Goal: Task Accomplishment & Management: Use online tool/utility

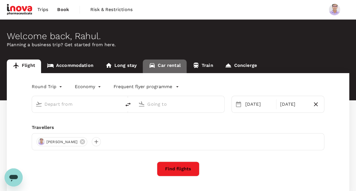
click at [177, 63] on link "Car rental" at bounding box center [165, 66] width 44 height 14
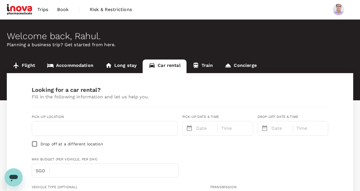
type input "Concierge booking - car-rental"
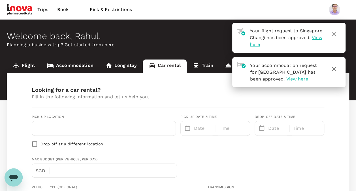
type input "65"
type input "80757739"
type input "[EMAIL_ADDRESS][DOMAIN_NAME]"
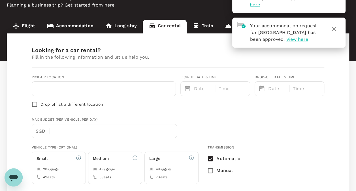
scroll to position [37, 0]
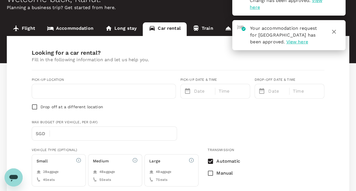
click at [117, 89] on input "text" at bounding box center [103, 91] width 137 height 9
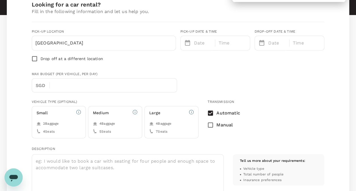
scroll to position [101, 0]
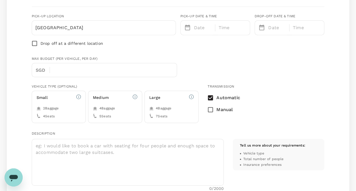
type input "[GEOGRAPHIC_DATA]"
click at [119, 111] on div "4 Baggage 5 Seats" at bounding box center [115, 113] width 44 height 14
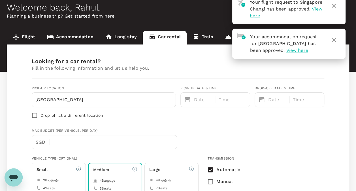
scroll to position [29, 0]
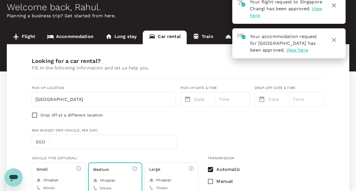
click at [286, 53] on span "View here" at bounding box center [297, 49] width 22 height 5
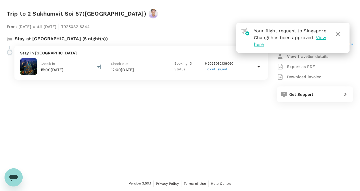
click at [338, 33] on icon "button" at bounding box center [338, 34] width 7 height 7
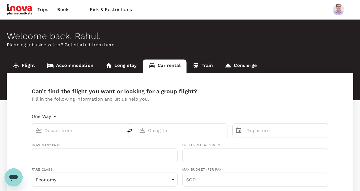
type input "Concierge booking - flight"
type input "[EMAIL_ADDRESS][DOMAIN_NAME]"
type input "65"
type input "80757739"
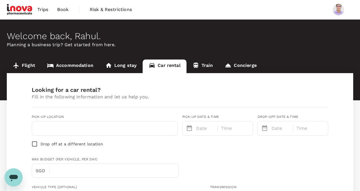
type input "Concierge booking - car-rental"
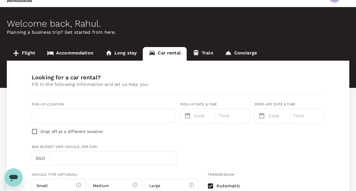
scroll to position [17, 0]
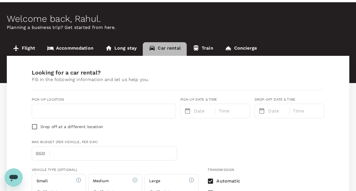
click at [163, 45] on link "Car rental" at bounding box center [165, 49] width 44 height 14
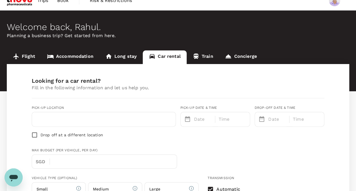
scroll to position [10, 0]
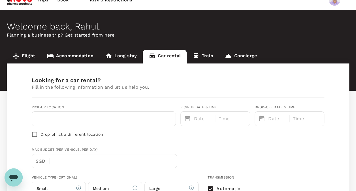
click at [13, 179] on icon "Open messaging window" at bounding box center [13, 177] width 10 height 10
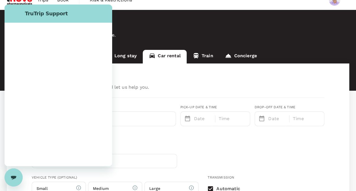
scroll to position [0, 0]
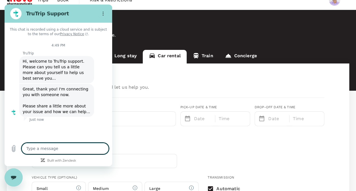
click at [51, 150] on textarea at bounding box center [65, 148] width 87 height 11
type textarea "h"
type textarea "x"
type textarea "hi"
type textarea "x"
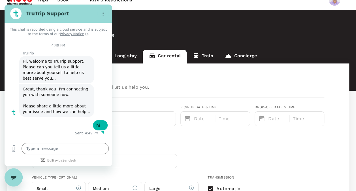
click at [189, 149] on div "Max Budget (per vehicle, per day) SGD ​" at bounding box center [176, 156] width 295 height 23
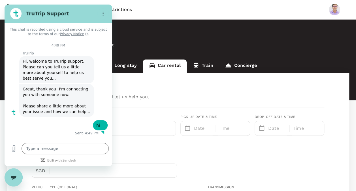
click at [202, 13] on div "Trips Book Risk & Restrictions" at bounding box center [178, 9] width 342 height 19
click at [249, 63] on link "Concierge" at bounding box center [241, 66] width 44 height 14
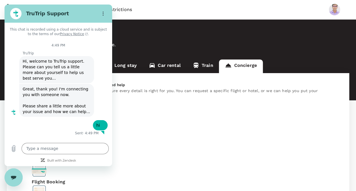
type textarea "x"
